Goal: Transaction & Acquisition: Purchase product/service

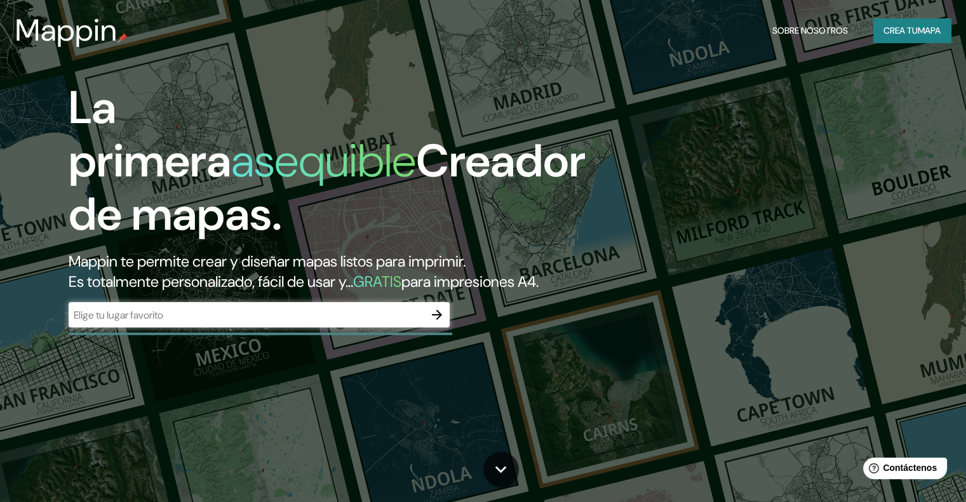
click at [304, 330] on div "​" at bounding box center [259, 316] width 381 height 28
click at [302, 323] on input "text" at bounding box center [247, 315] width 356 height 15
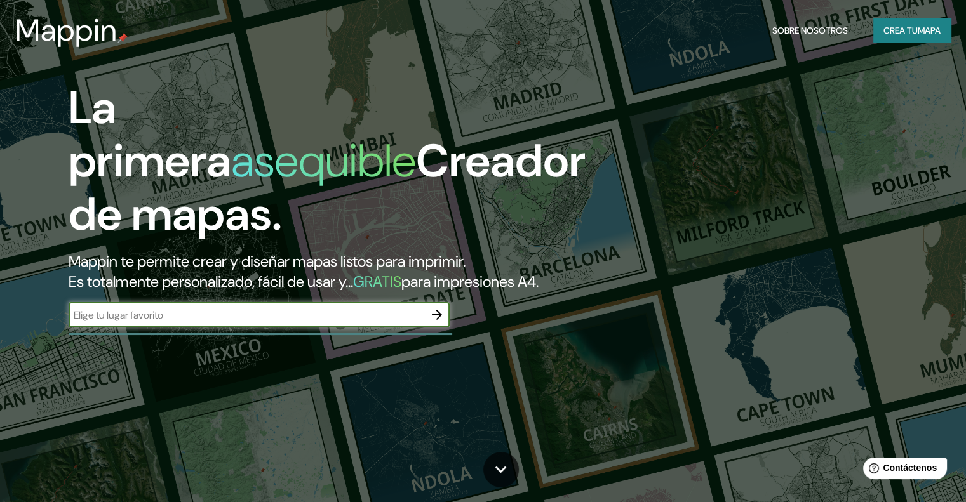
type input "[GEOGRAPHIC_DATA]"
click at [883, 27] on font "Crea tu" at bounding box center [900, 30] width 34 height 11
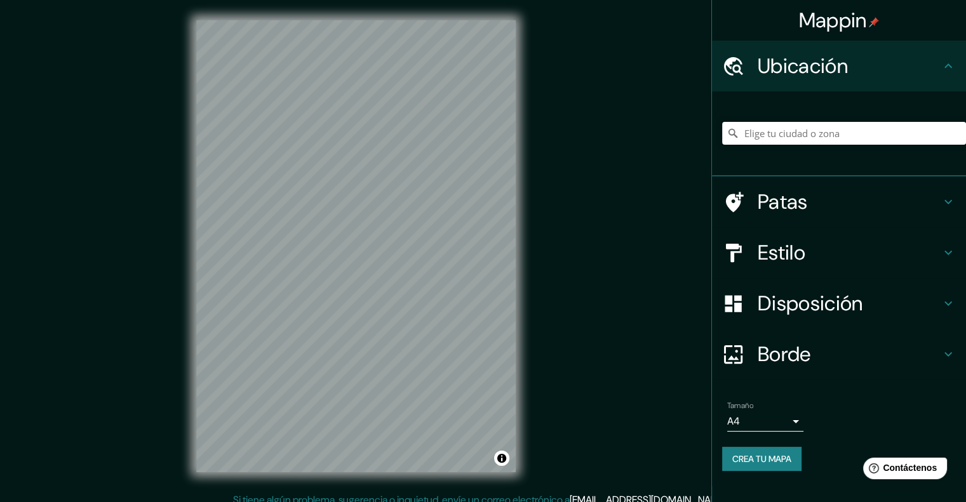
click at [786, 127] on input "Elige tu ciudad o zona" at bounding box center [844, 133] width 244 height 23
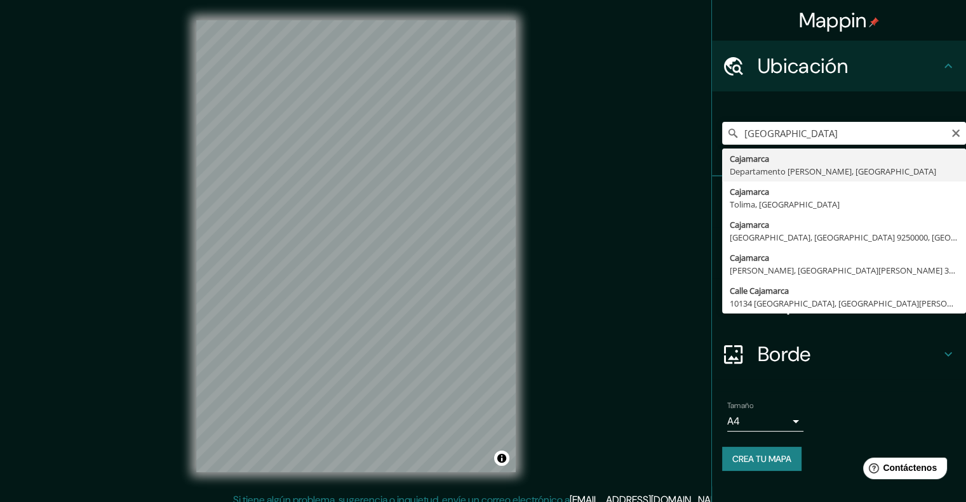
click at [784, 148] on div "[GEOGRAPHIC_DATA] Cajamarca [GEOGRAPHIC_DATA][PERSON_NAME], [GEOGRAPHIC_DATA] […" at bounding box center [844, 134] width 244 height 64
click at [803, 133] on input "[GEOGRAPHIC_DATA]" at bounding box center [844, 133] width 244 height 23
type input "Cajamarca, [GEOGRAPHIC_DATA][PERSON_NAME], [GEOGRAPHIC_DATA]"
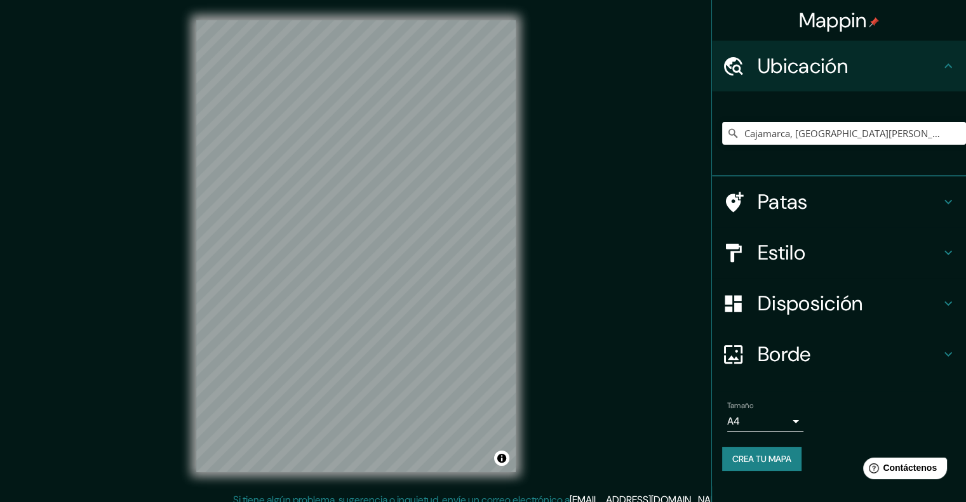
click at [948, 63] on icon at bounding box center [948, 65] width 15 height 15
click at [948, 64] on icon at bounding box center [948, 65] width 15 height 15
click at [797, 312] on font "Disposición" at bounding box center [810, 303] width 105 height 27
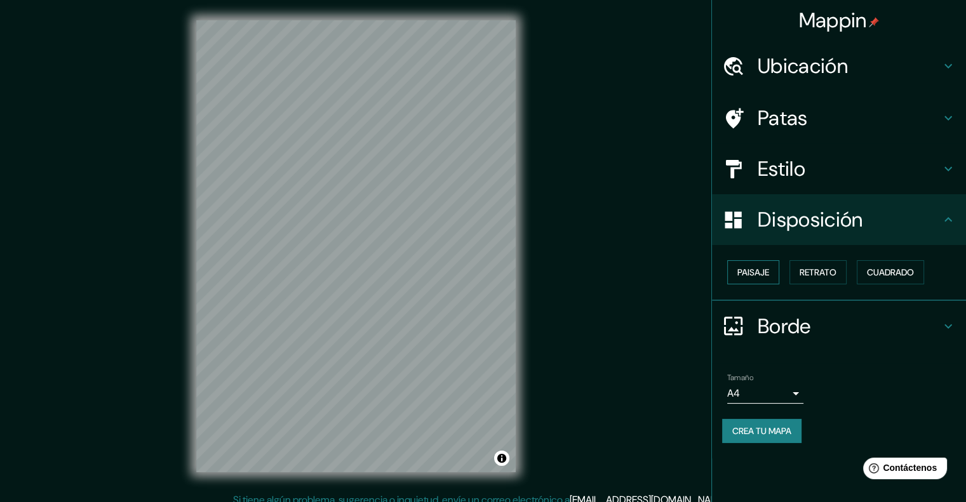
click at [748, 269] on font "Paisaje" at bounding box center [753, 272] width 32 height 11
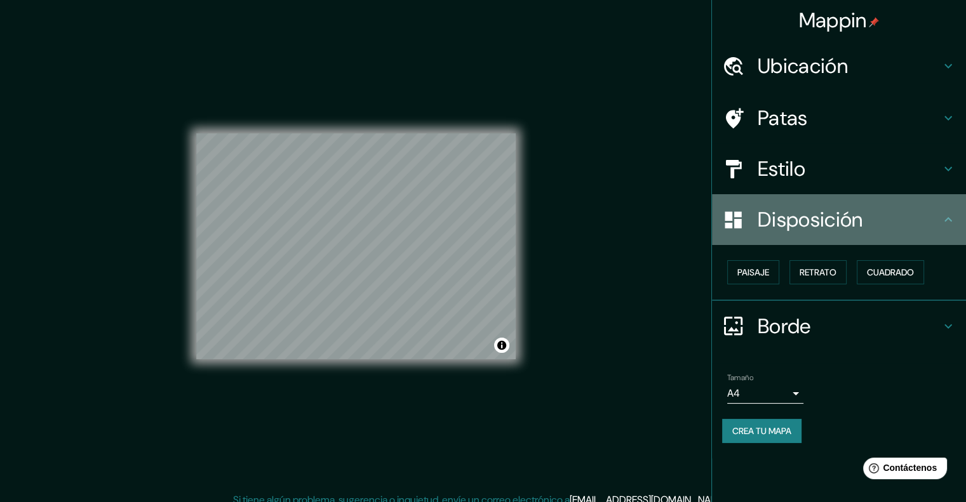
click at [942, 220] on icon at bounding box center [948, 219] width 15 height 15
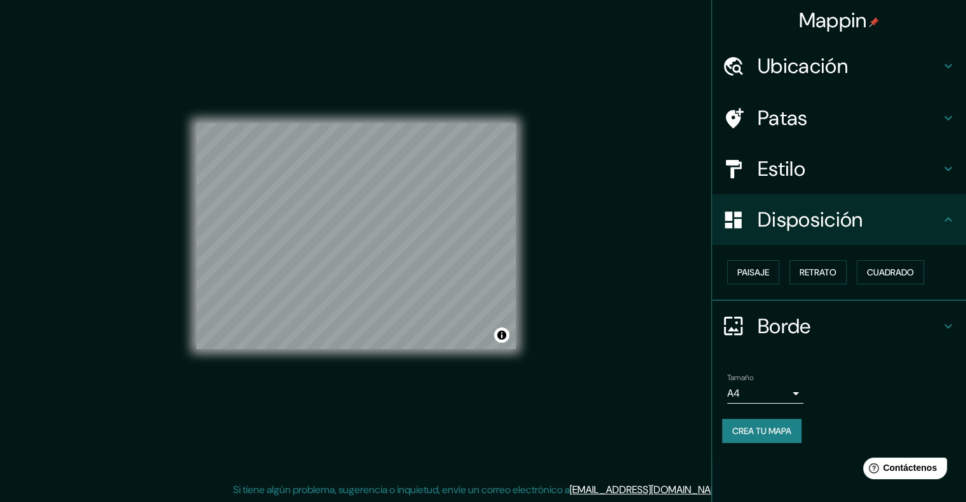
scroll to position [10, 0]
click at [942, 322] on icon at bounding box center [948, 326] width 15 height 15
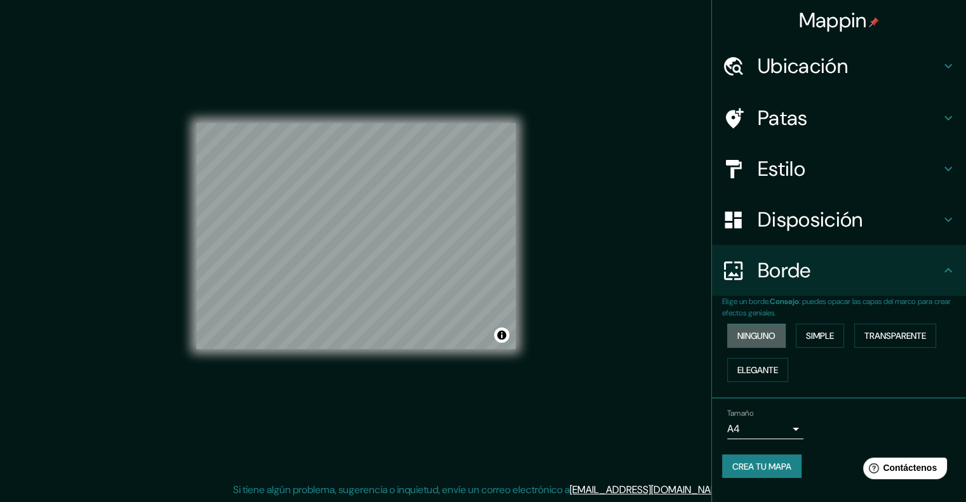
click at [741, 333] on font "Ninguno" at bounding box center [756, 335] width 38 height 11
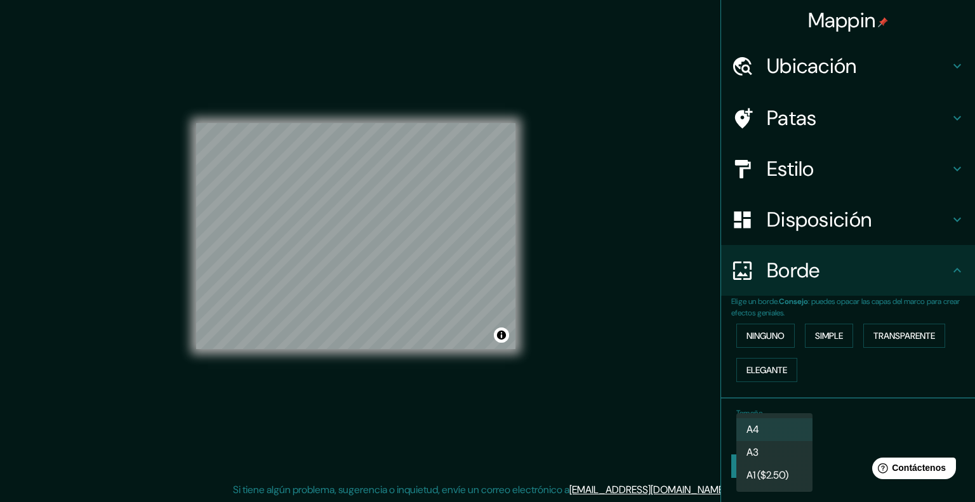
click at [772, 429] on body "Mappin Ubicación Cajamarca, [GEOGRAPHIC_DATA][PERSON_NAME], [GEOGRAPHIC_DATA] P…" at bounding box center [487, 241] width 975 height 502
click at [769, 446] on li "A3" at bounding box center [775, 452] width 76 height 23
type input "a4"
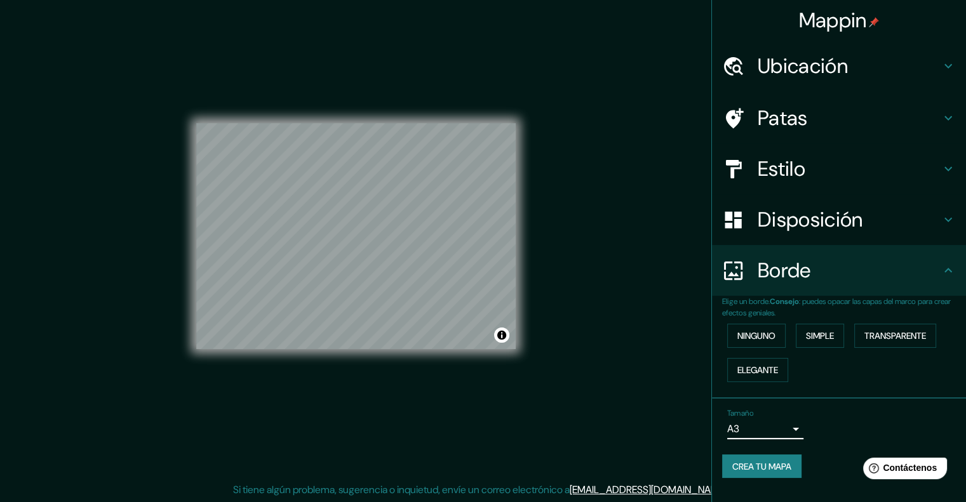
click at [809, 164] on h4 "Estilo" at bounding box center [849, 168] width 183 height 25
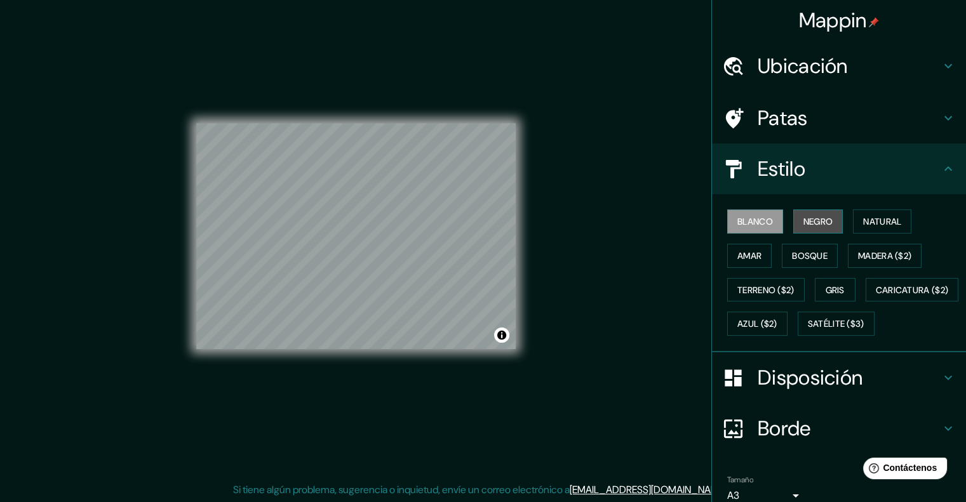
click at [808, 216] on font "Negro" at bounding box center [818, 221] width 30 height 11
click at [756, 223] on font "Blanco" at bounding box center [755, 221] width 36 height 11
click at [815, 225] on font "Negro" at bounding box center [818, 221] width 30 height 11
click at [742, 225] on font "Blanco" at bounding box center [755, 221] width 36 height 11
click at [828, 282] on font "Gris" at bounding box center [835, 290] width 19 height 17
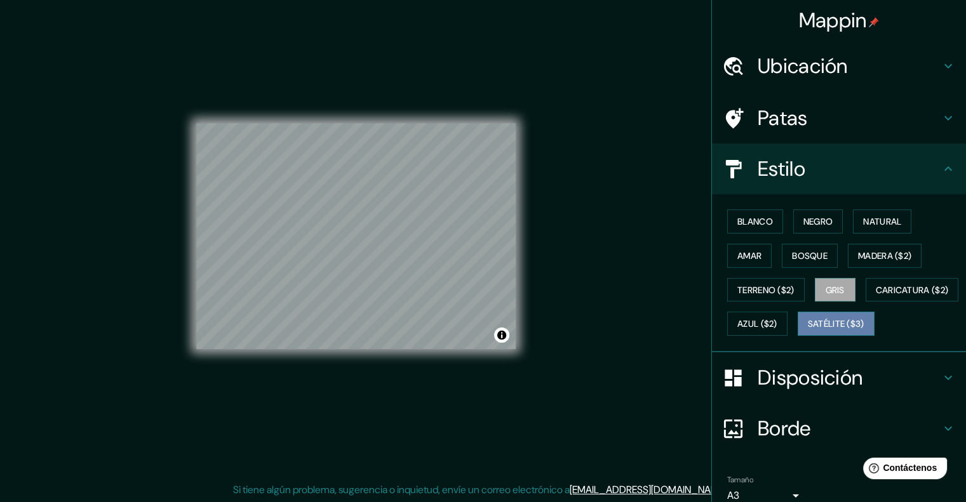
click at [808, 330] on font "Satélite ($3)" at bounding box center [836, 324] width 57 height 11
click at [753, 256] on font "Amar" at bounding box center [749, 255] width 24 height 11
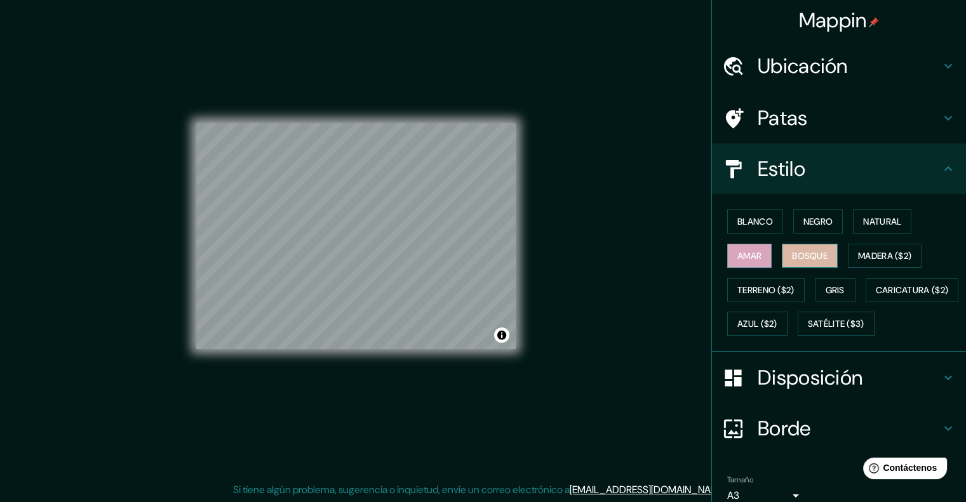
click at [807, 256] on font "Bosque" at bounding box center [810, 255] width 36 height 11
click at [871, 217] on font "Natural" at bounding box center [882, 221] width 38 height 11
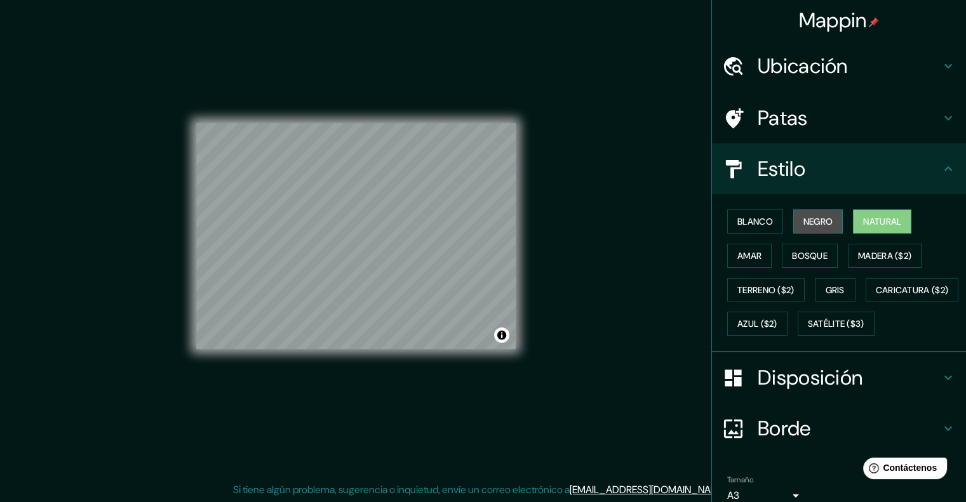
click at [822, 216] on font "Negro" at bounding box center [818, 221] width 30 height 11
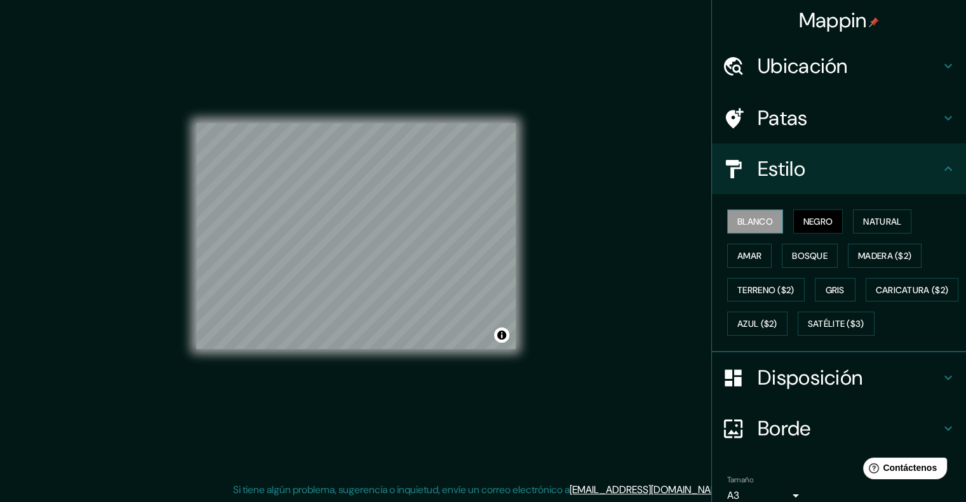
click at [754, 220] on font "Blanco" at bounding box center [755, 221] width 36 height 11
